Goal: Transaction & Acquisition: Register for event/course

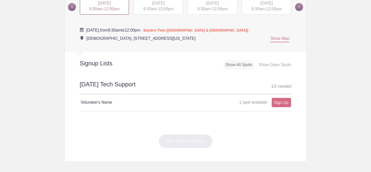
scroll to position [205, 0]
click at [234, 63] on div "Show All Spots" at bounding box center [239, 65] width 31 height 9
click at [274, 64] on div "Show Open Spots" at bounding box center [275, 65] width 36 height 9
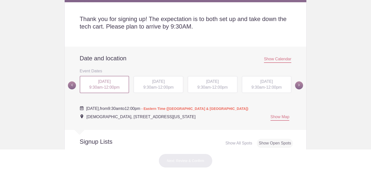
scroll to position [128, 0]
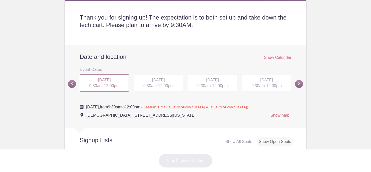
click at [165, 82] on span "[DATE]" at bounding box center [158, 80] width 13 height 4
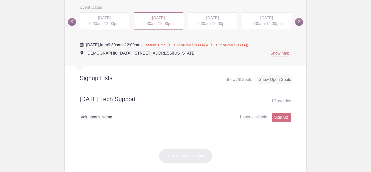
scroll to position [191, 0]
click at [286, 115] on link "Sign Up" at bounding box center [281, 117] width 19 height 9
type input "1"
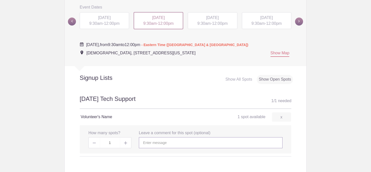
click at [185, 141] on input "text" at bounding box center [211, 142] width 144 height 11
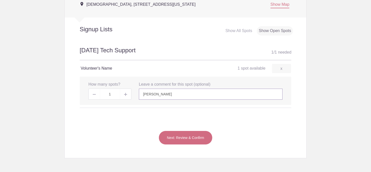
scroll to position [252, 0]
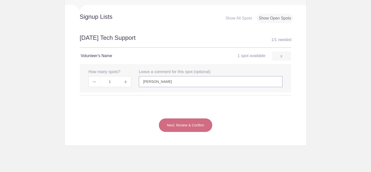
type input "[PERSON_NAME]"
click at [187, 127] on button "Next: Review & Confirm" at bounding box center [186, 125] width 54 height 14
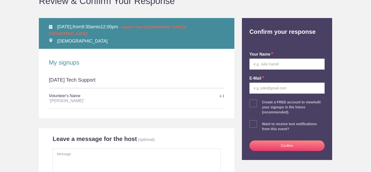
scroll to position [58, 0]
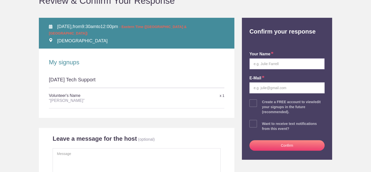
click at [260, 67] on input "text" at bounding box center [287, 63] width 75 height 11
click at [262, 63] on input "text" at bounding box center [287, 63] width 75 height 11
type input "[PERSON_NAME]"
type input "[DOMAIN_NAME][EMAIL_ADDRESS][DOMAIN_NAME]"
click at [295, 147] on button "Confirm" at bounding box center [287, 145] width 75 height 11
